Goal: Task Accomplishment & Management: Manage account settings

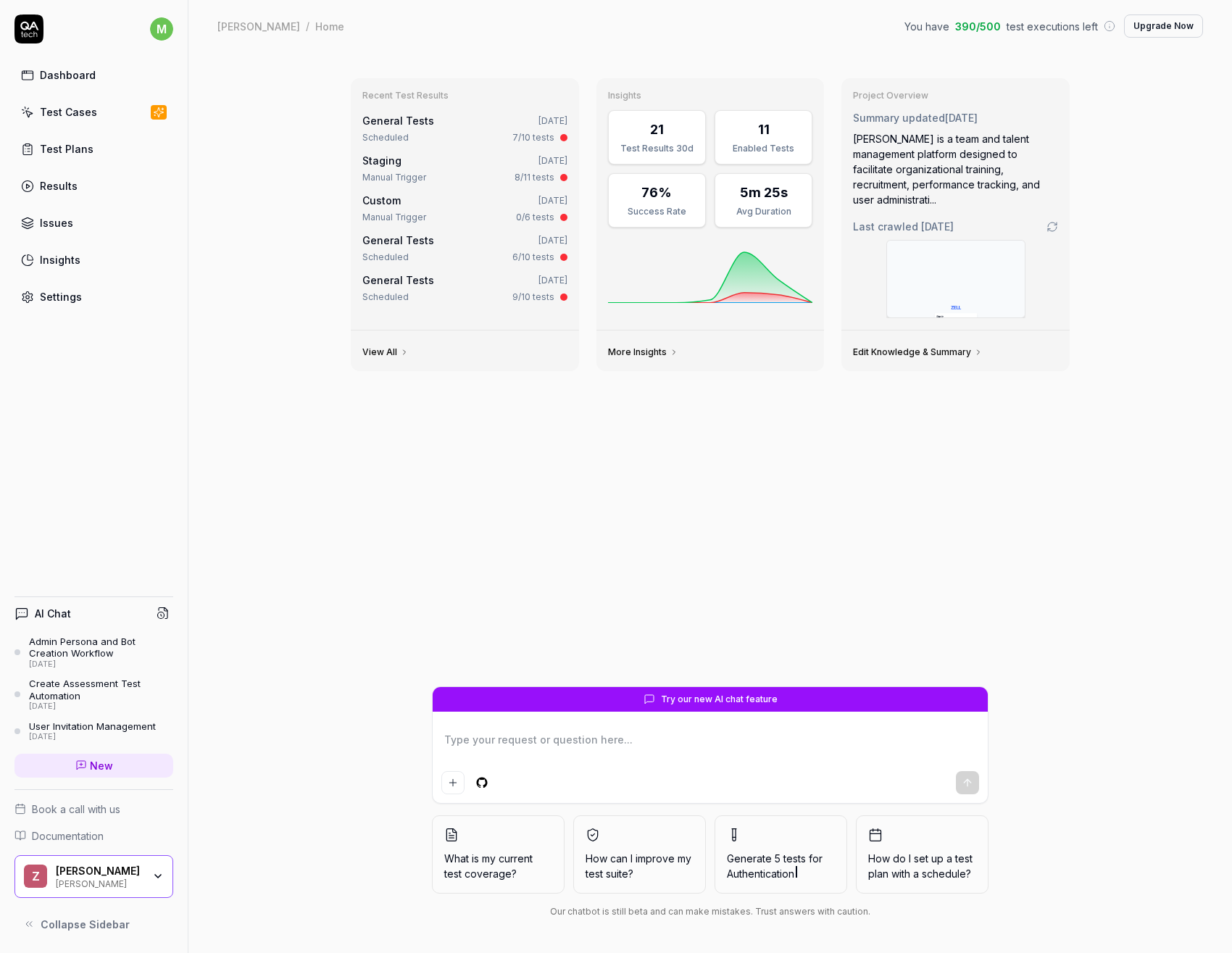
type textarea "*"
click at [83, 303] on link "Settings" at bounding box center [93, 297] width 158 height 28
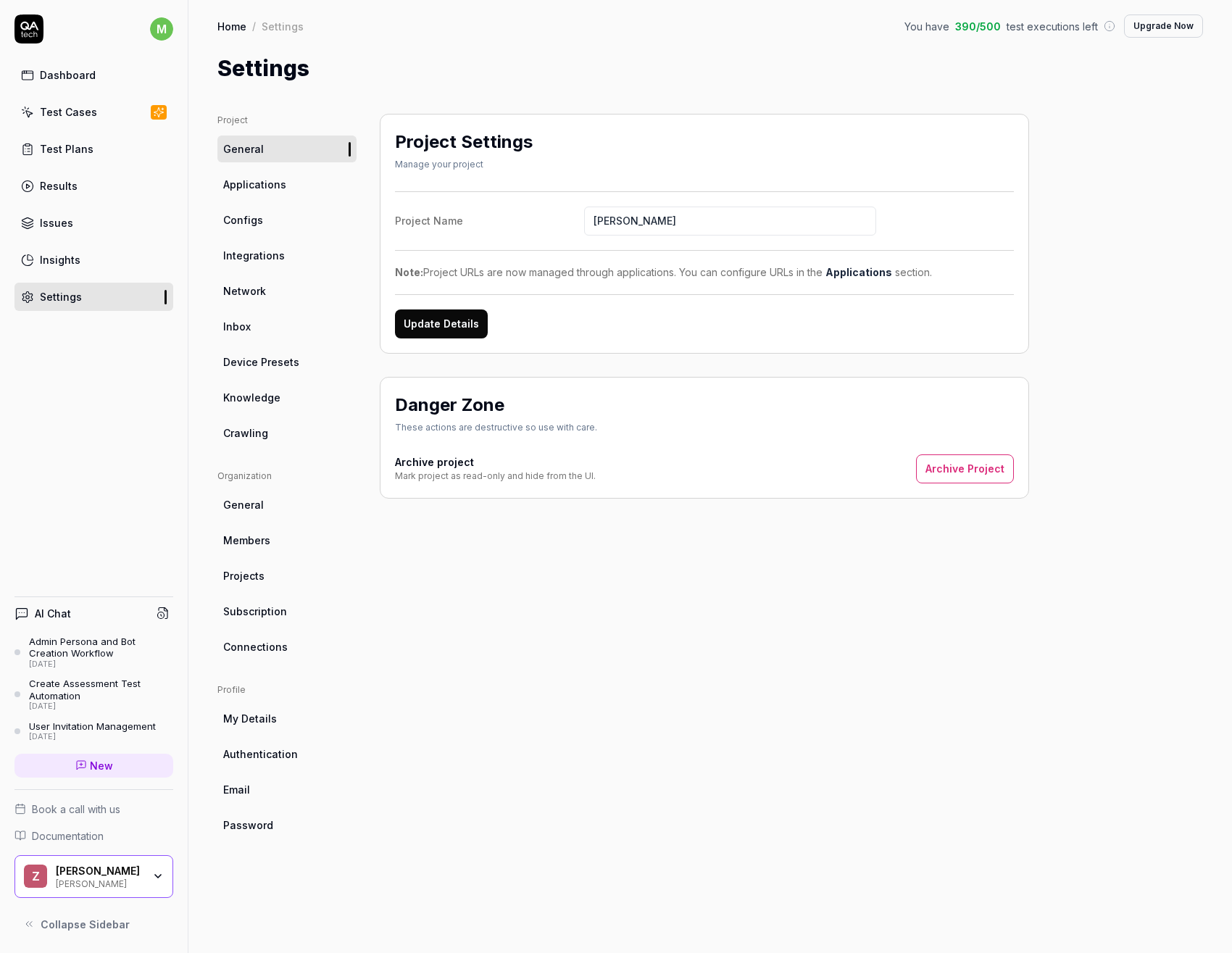
click at [249, 514] on link "General" at bounding box center [287, 505] width 139 height 27
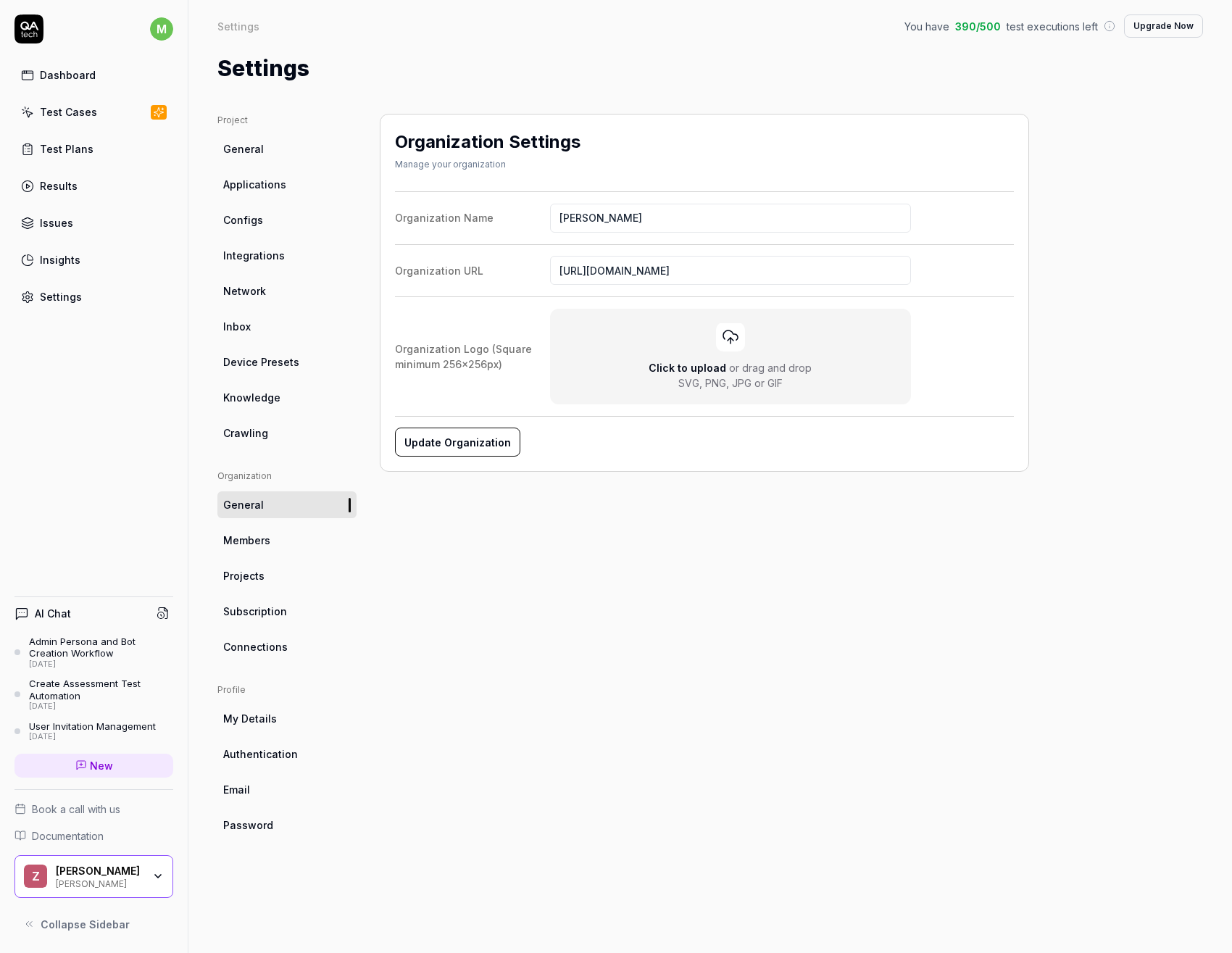
click at [286, 231] on link "Configs" at bounding box center [287, 220] width 139 height 27
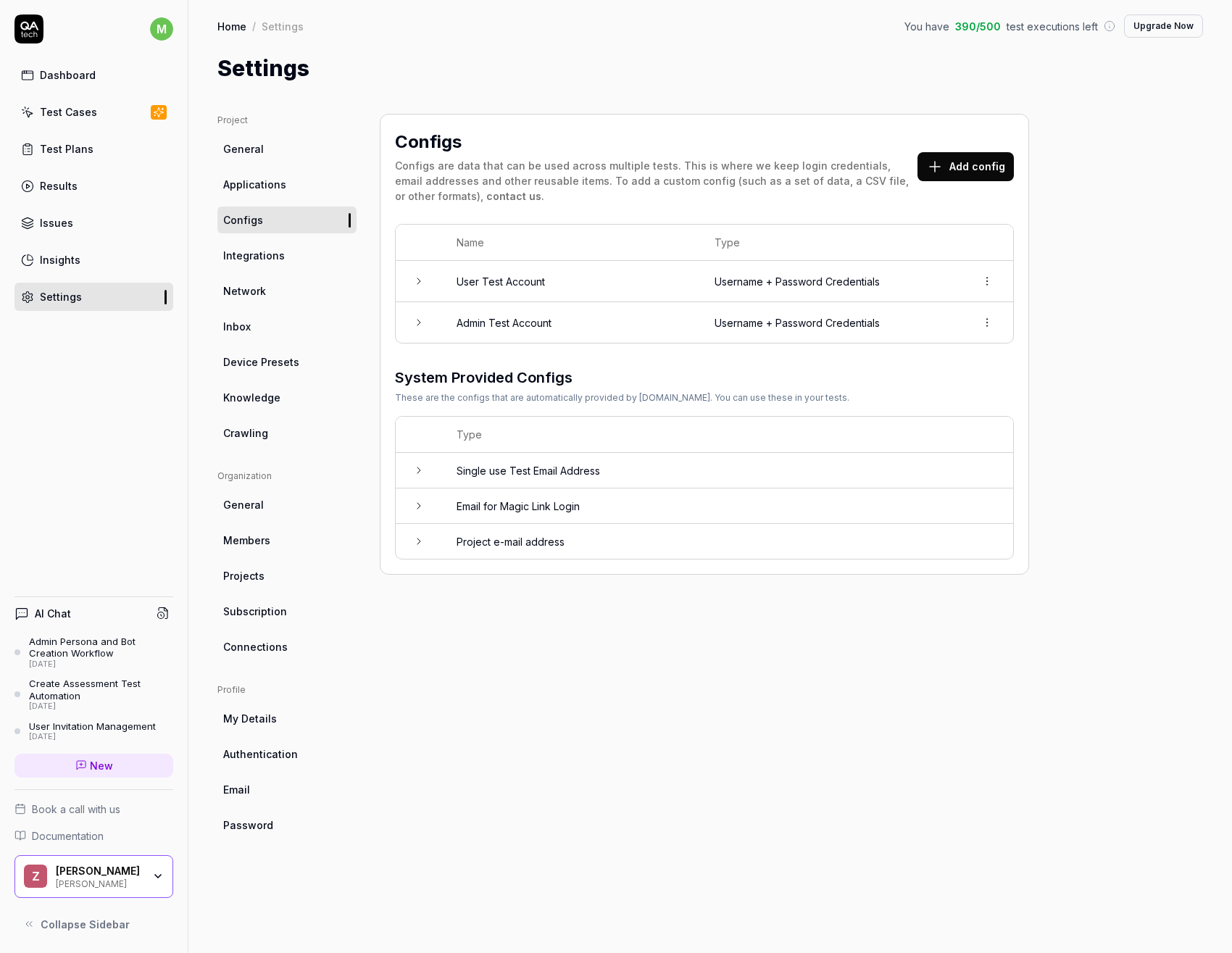
click at [277, 294] on link "Network" at bounding box center [287, 291] width 139 height 27
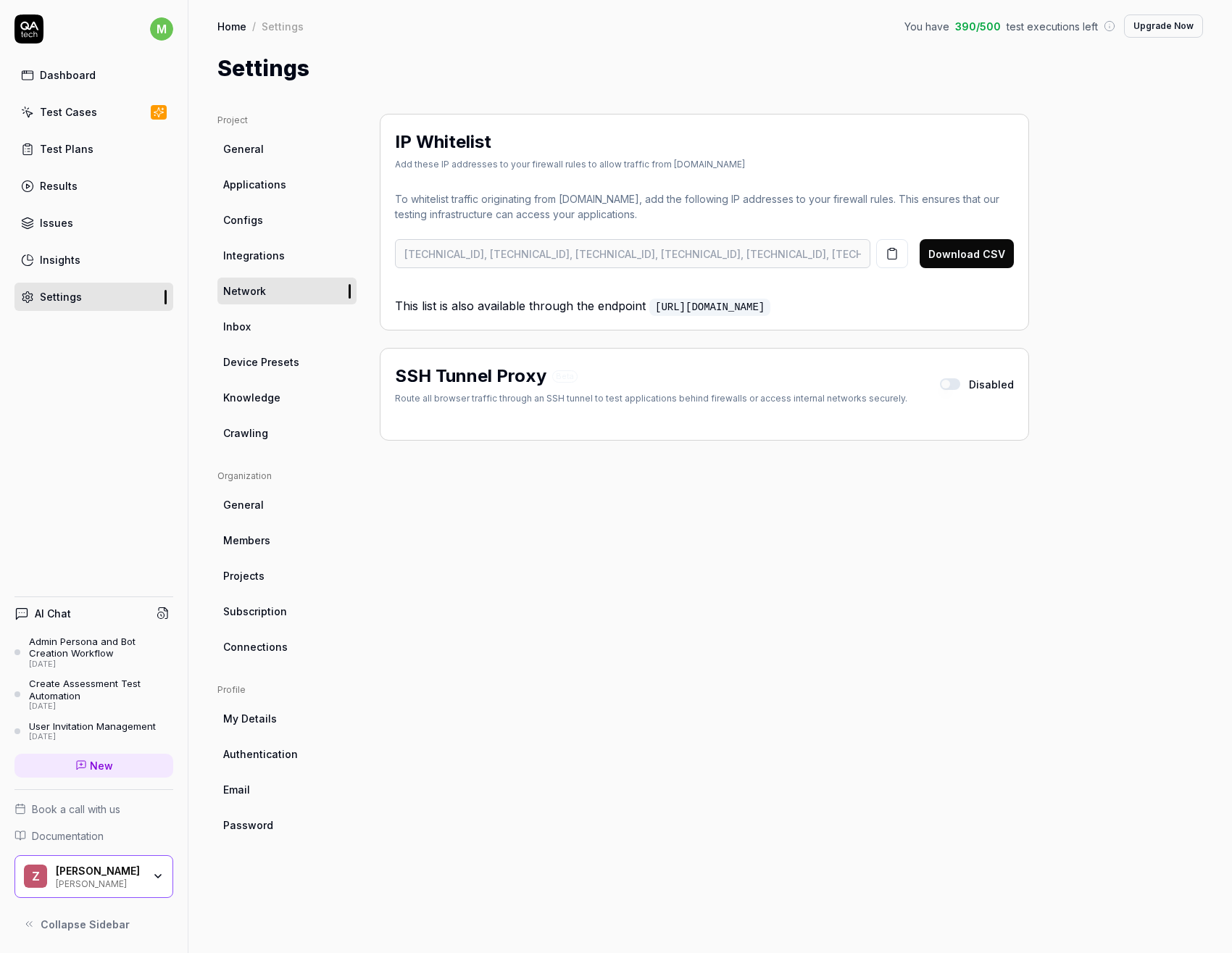
click at [276, 369] on link "Device Presets" at bounding box center [287, 362] width 139 height 27
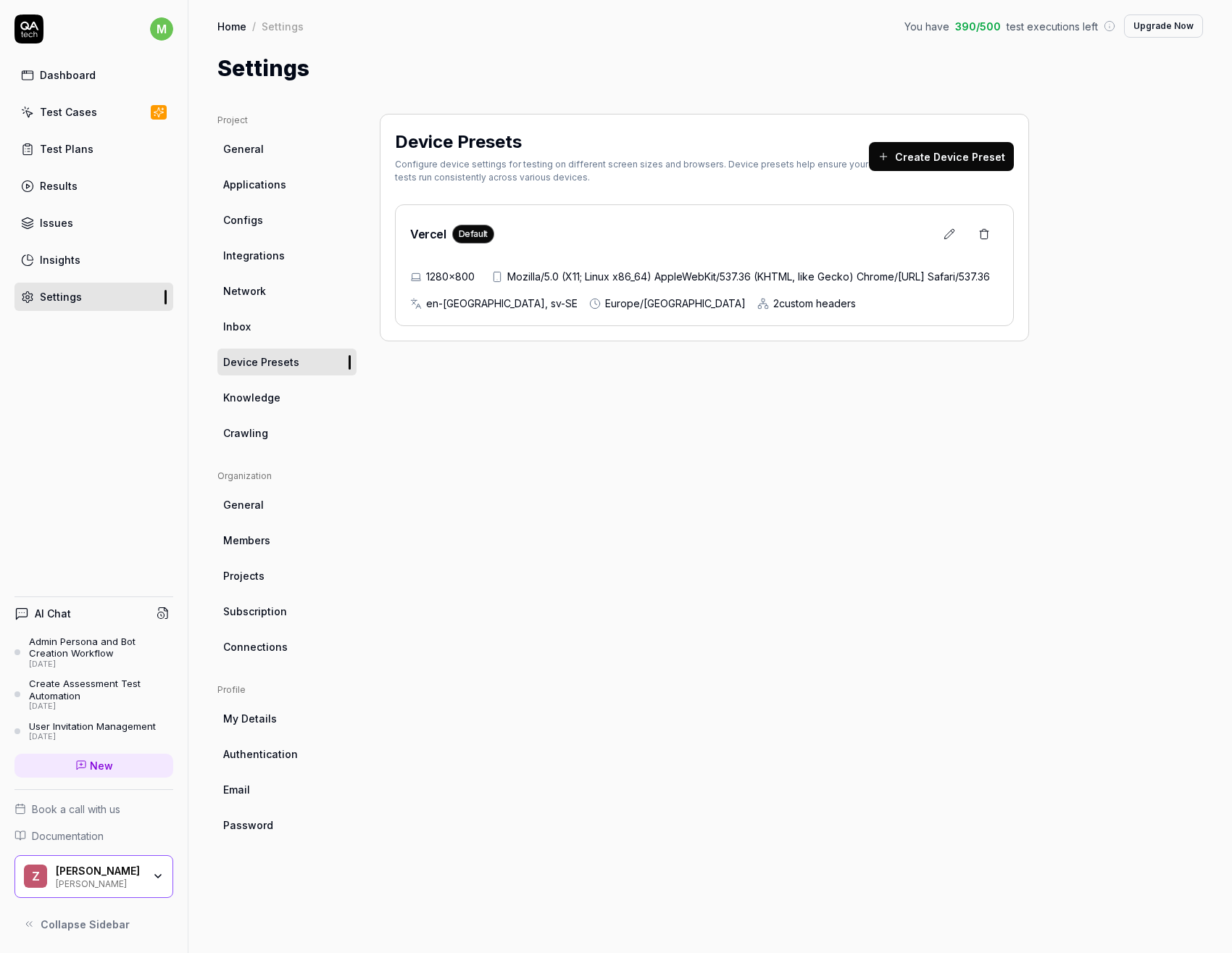
click at [952, 237] on icon at bounding box center [949, 234] width 12 height 12
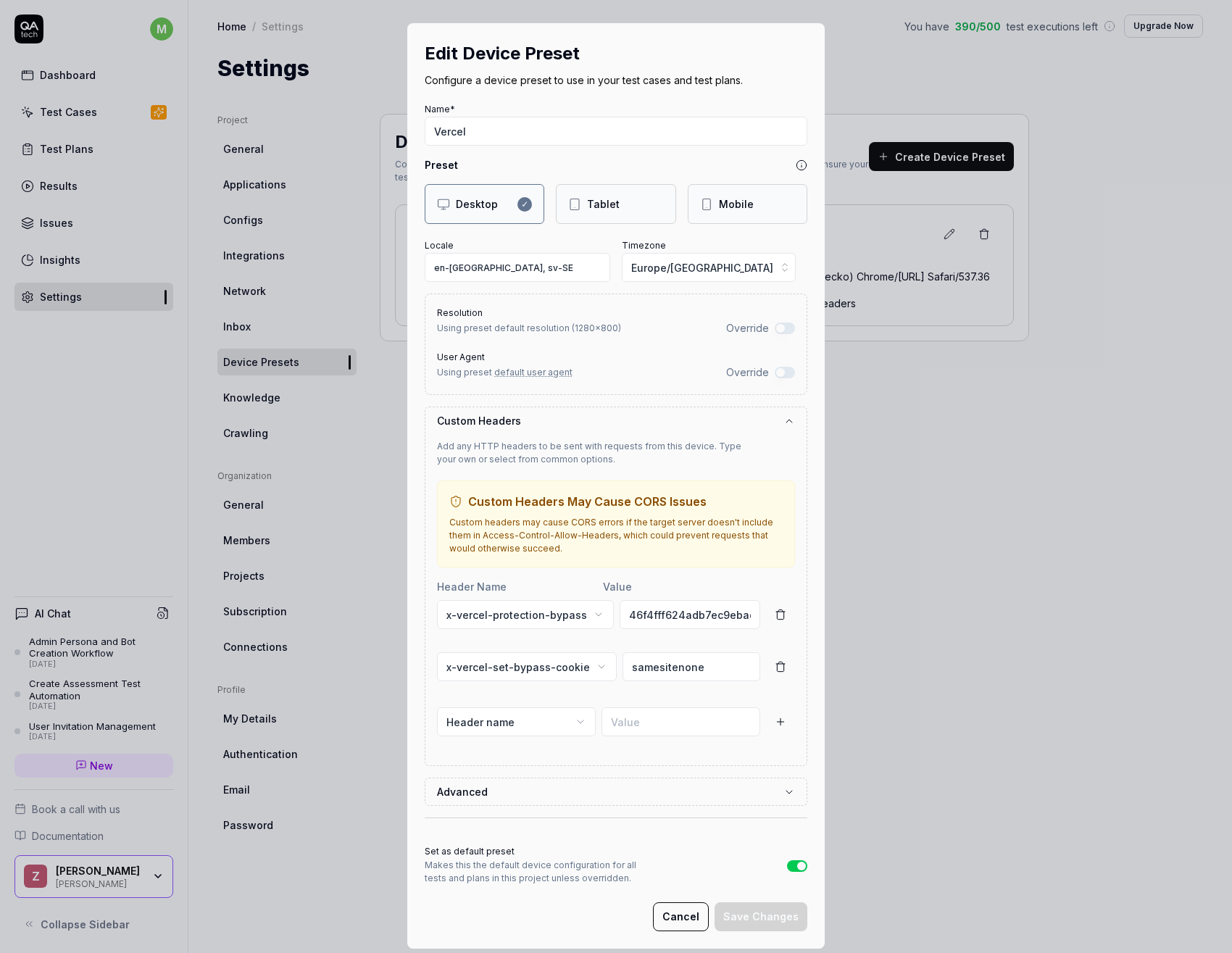
scroll to position [19, 0]
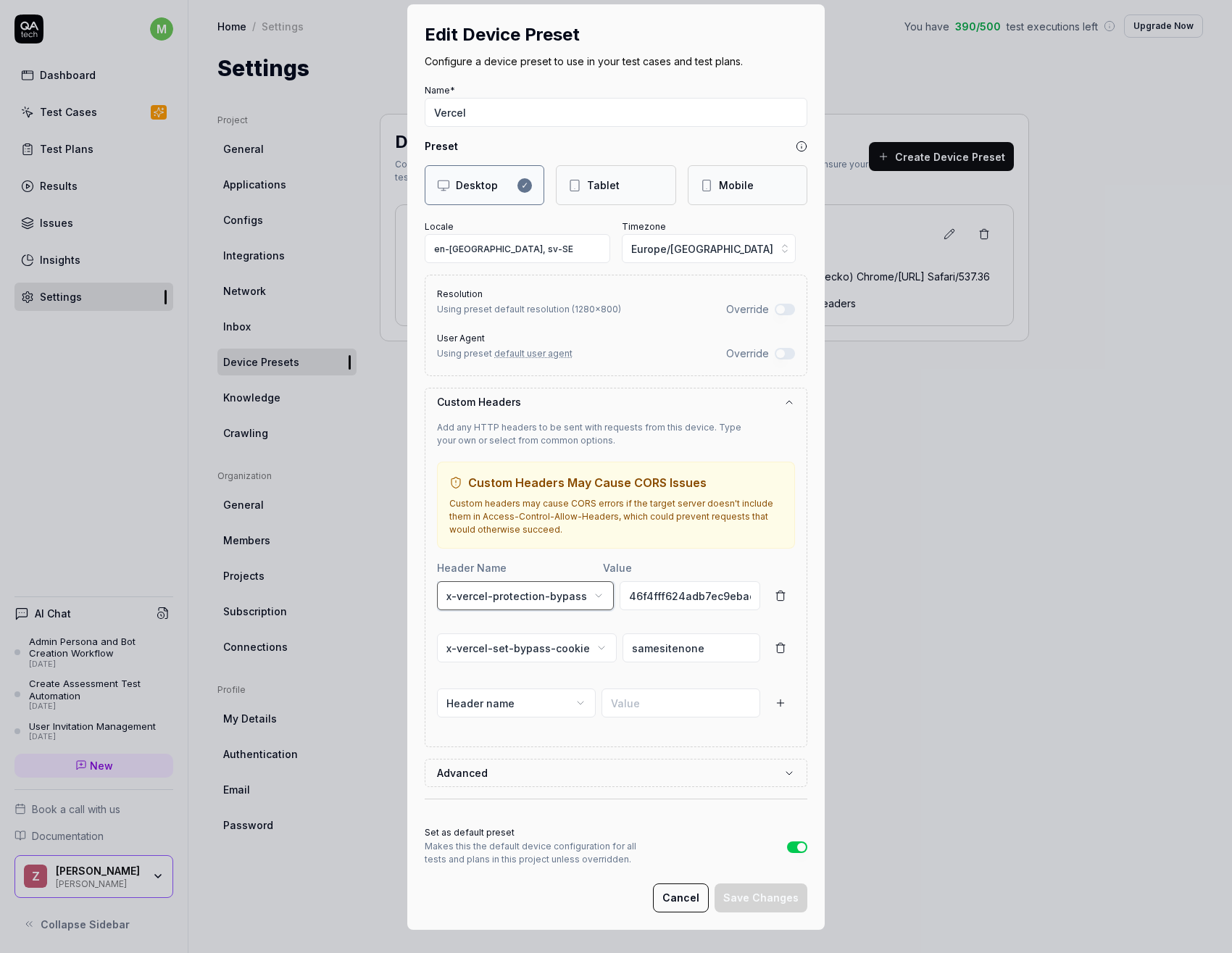
click at [586, 603] on button "x-vercel-protection-bypass" at bounding box center [525, 596] width 177 height 29
click at [691, 576] on div "Edit Device Preset Configure a device preset to use in your test cases and test…" at bounding box center [616, 476] width 1232 height 953
click at [684, 600] on input "46f4fff624adb7ec9ebae1629a55edc0" at bounding box center [690, 596] width 141 height 29
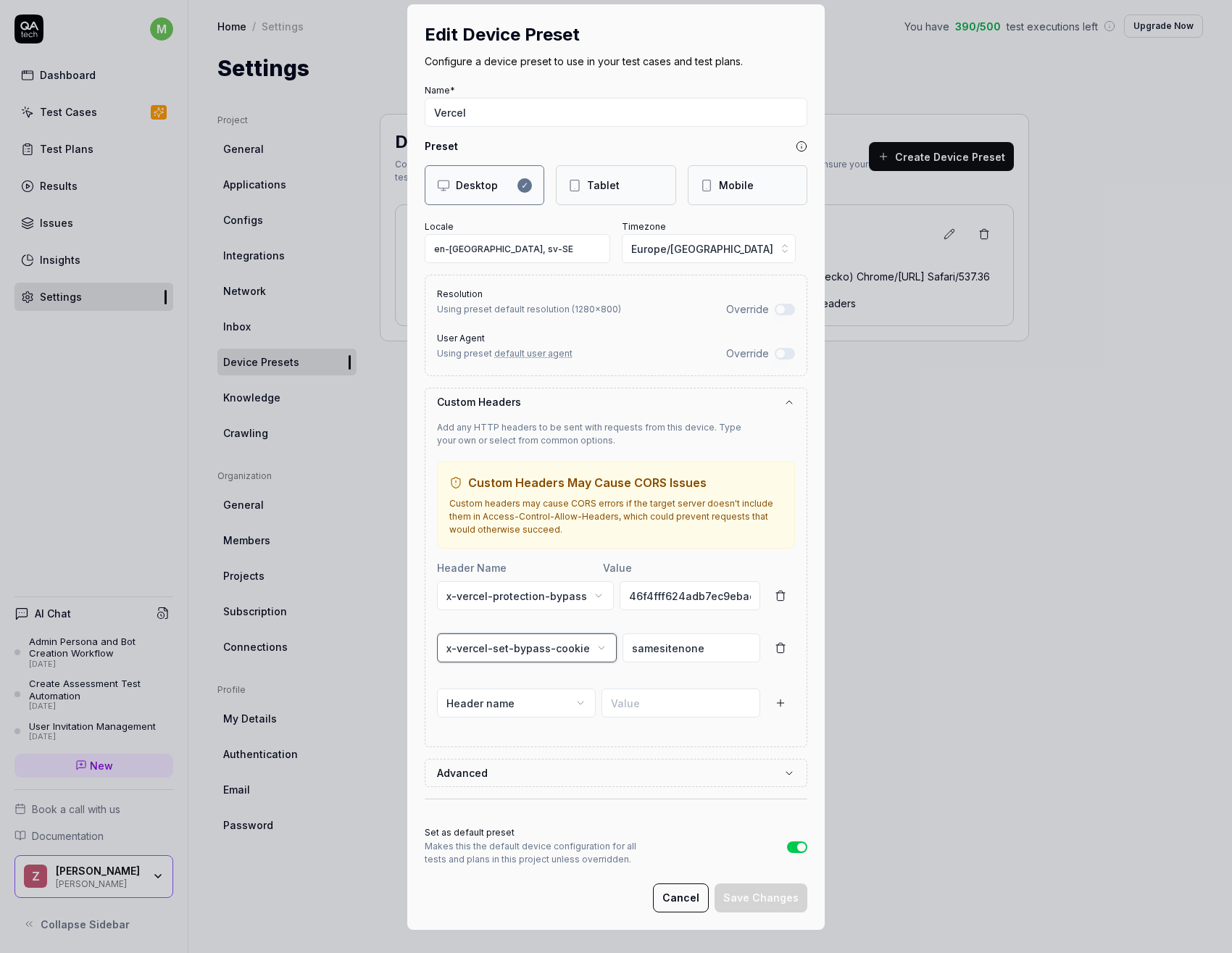
click at [509, 642] on button "x-vercel-set-bypass-cookie" at bounding box center [526, 648] width 179 height 29
click at [660, 650] on div "Edit Device Preset Configure a device preset to use in your test cases and test…" at bounding box center [616, 476] width 1232 height 953
click at [660, 650] on input "samesitenone" at bounding box center [691, 648] width 137 height 29
